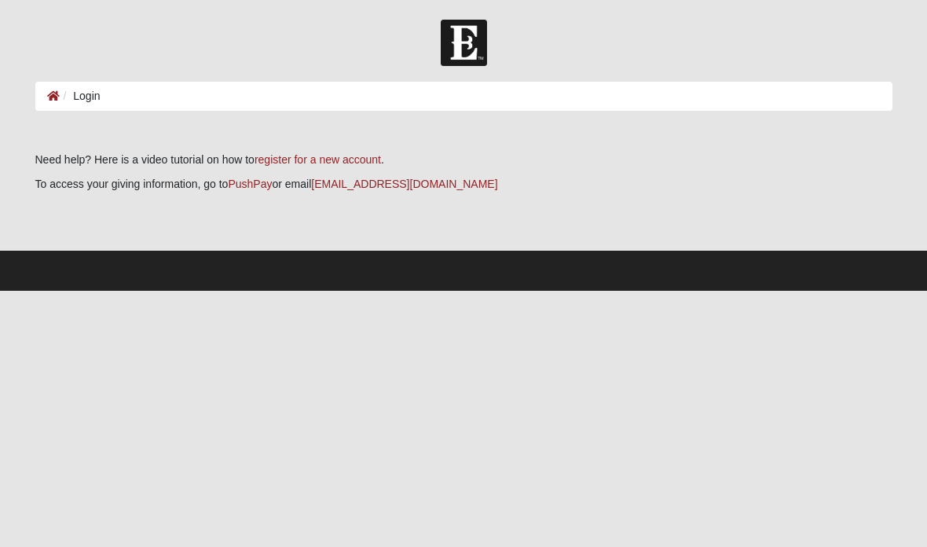
click at [606, 101] on ol "Login" at bounding box center [463, 96] width 857 height 29
click at [98, 97] on li "Login" at bounding box center [80, 96] width 41 height 16
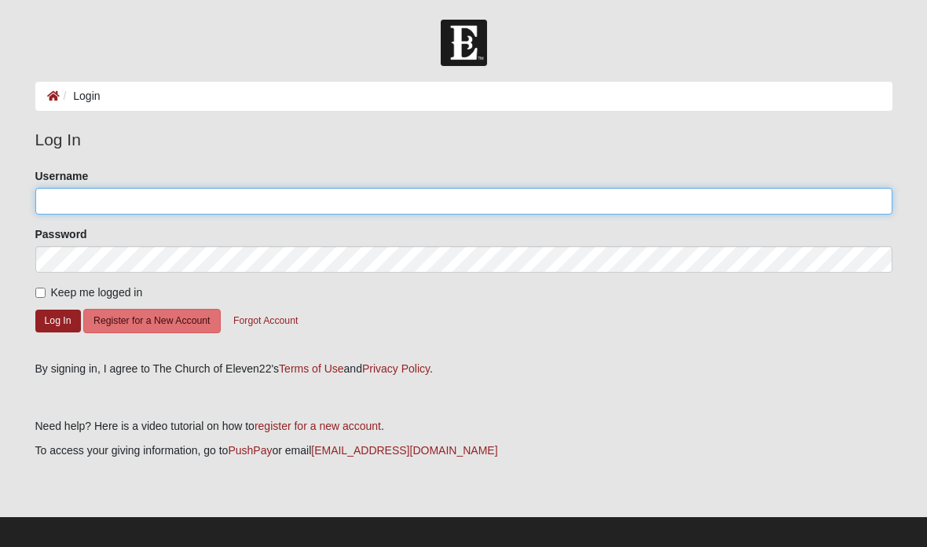
click at [452, 201] on input "Username" at bounding box center [463, 201] width 857 height 27
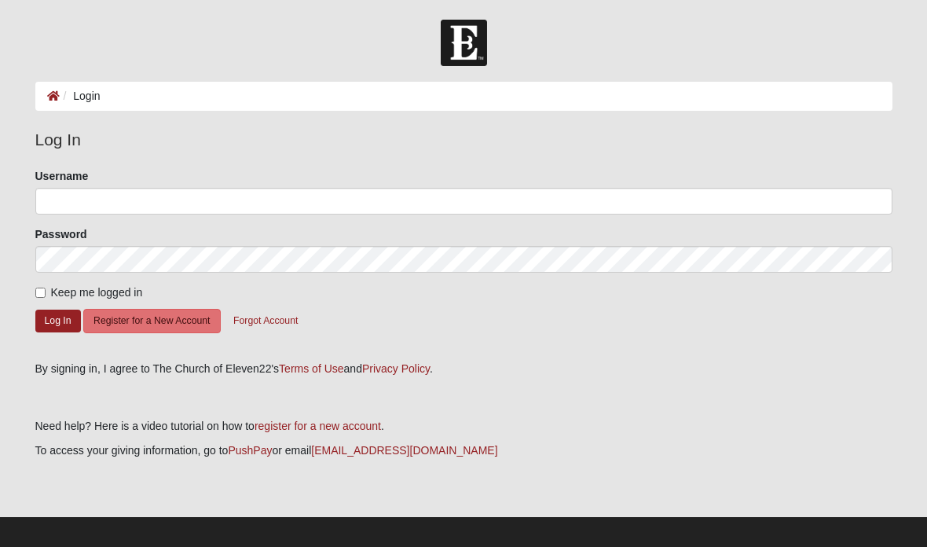
scroll to position [10, 0]
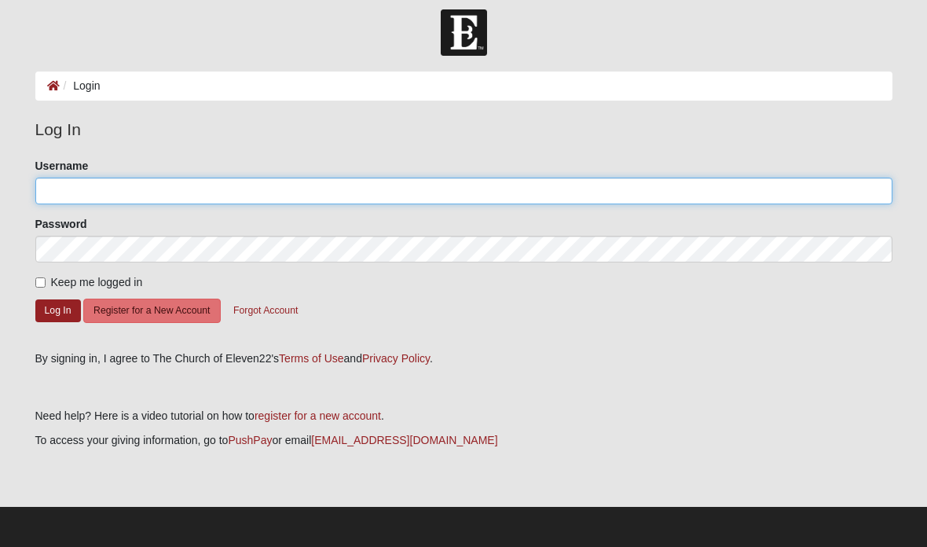
type input "Ktmarie1"
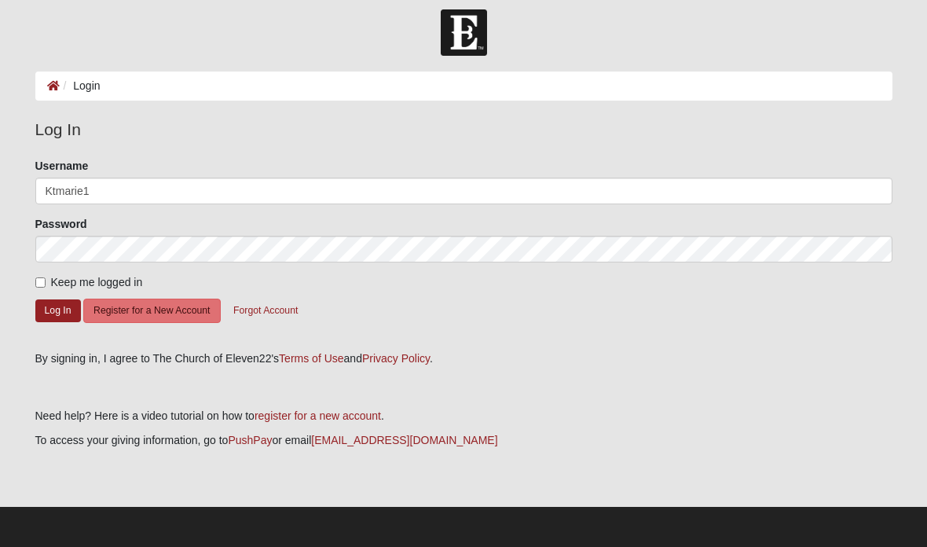
click at [53, 284] on span "Keep me logged in" at bounding box center [97, 282] width 92 height 13
click at [46, 284] on input "Keep me logged in" at bounding box center [40, 282] width 10 height 10
checkbox input "true"
click at [62, 308] on button "Log In" at bounding box center [58, 310] width 46 height 23
